Goal: Find specific page/section: Find specific page/section

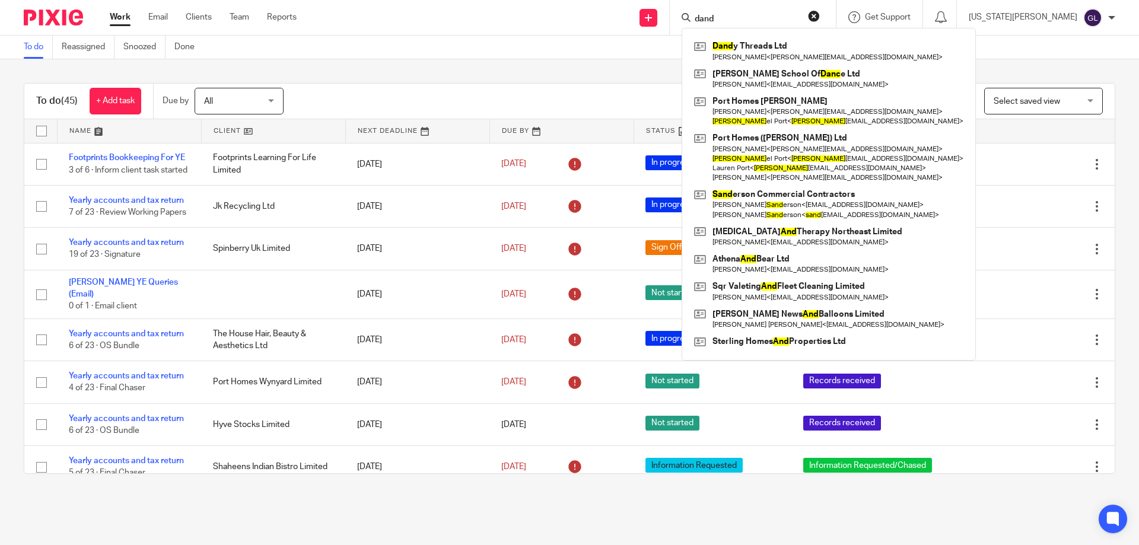
click at [776, 17] on input "dand" at bounding box center [746, 19] width 107 height 11
drag, startPoint x: 721, startPoint y: 12, endPoint x: 677, endPoint y: 11, distance: 43.9
click at [677, 11] on div "Send new email Create task Add client Request signature dand Dand y Threads Ltd…" at bounding box center [726, 17] width 824 height 35
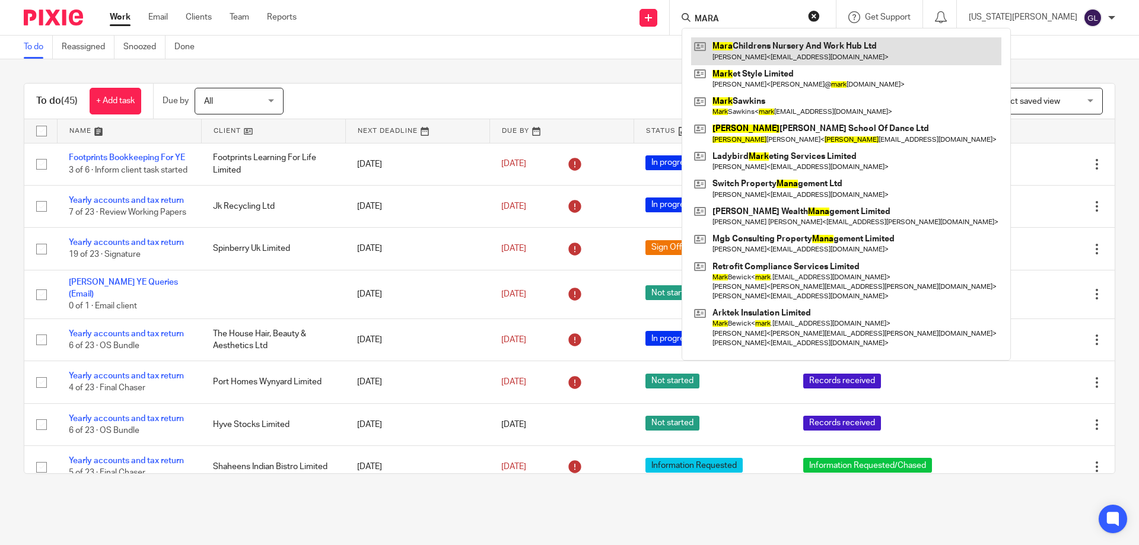
type input "MARA"
click at [807, 50] on link at bounding box center [846, 50] width 310 height 27
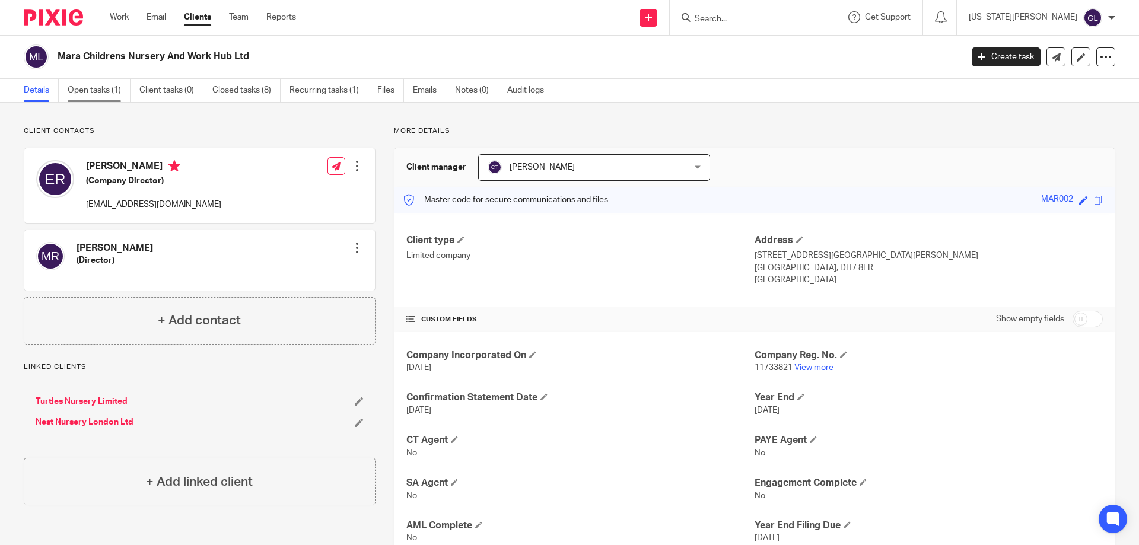
click at [108, 89] on link "Open tasks (1)" at bounding box center [99, 90] width 63 height 23
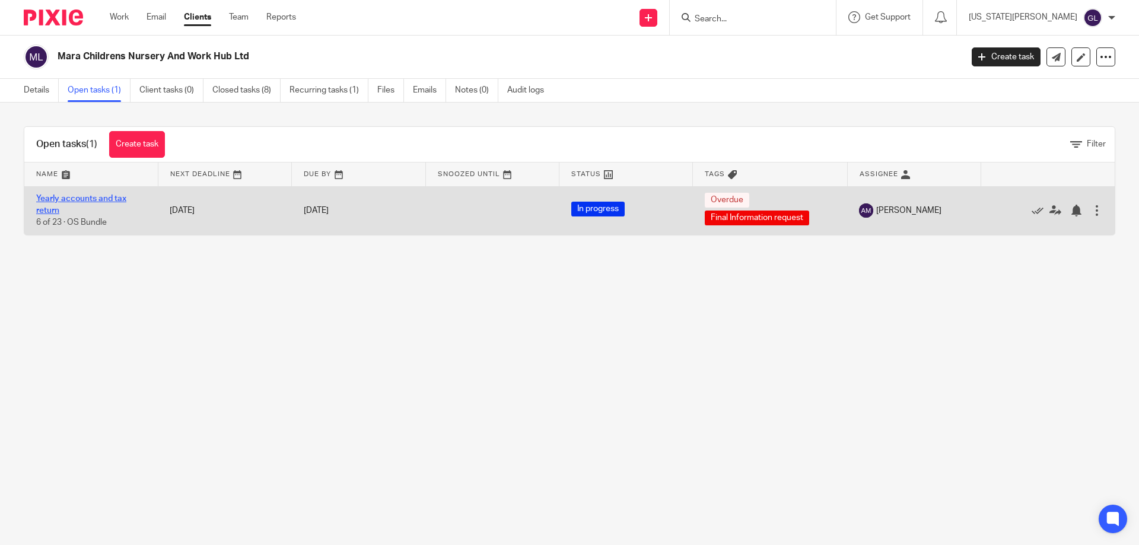
click at [86, 196] on link "Yearly accounts and tax return" at bounding box center [81, 205] width 90 height 20
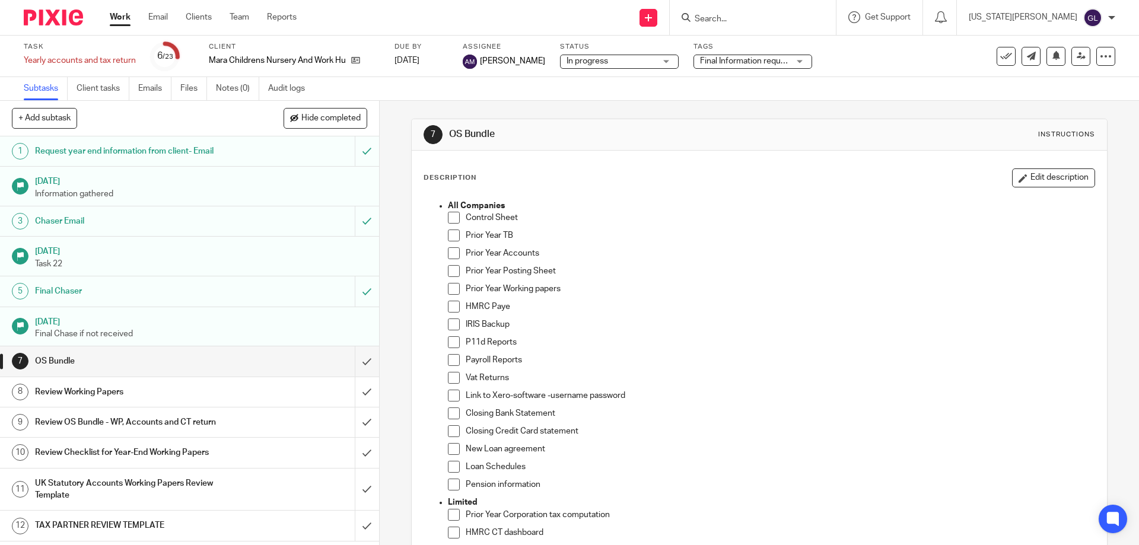
click at [133, 16] on ul "Work Email Clients Team Reports" at bounding box center [212, 17] width 205 height 12
click at [118, 20] on link "Work" at bounding box center [120, 17] width 21 height 12
